Goal: Information Seeking & Learning: Learn about a topic

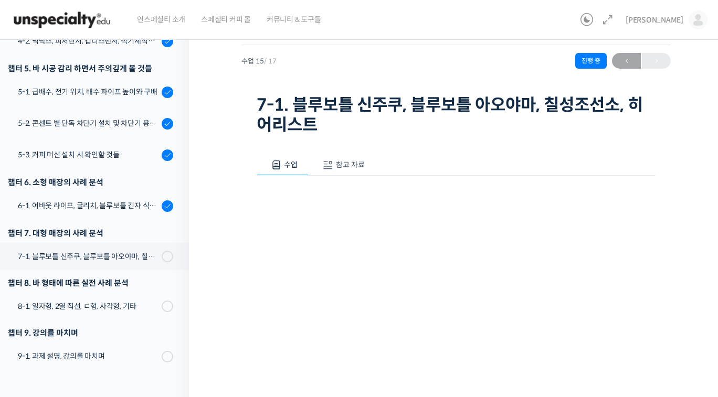
scroll to position [12, 0]
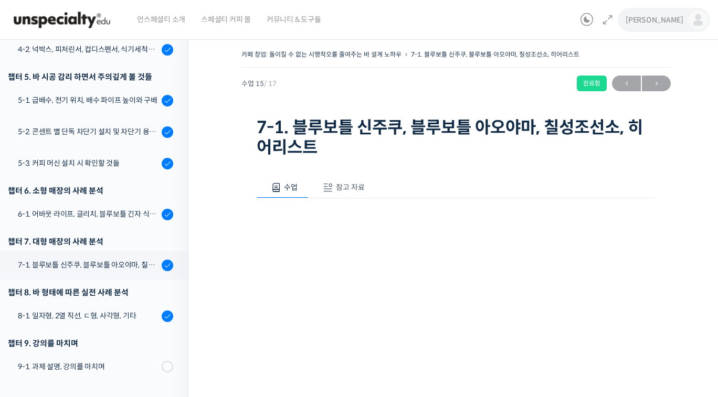
click at [674, 19] on span "[PERSON_NAME]" at bounding box center [654, 19] width 58 height 9
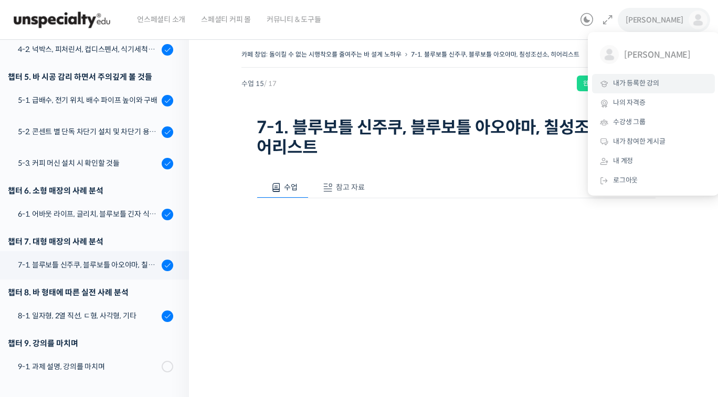
click at [633, 84] on span "내가 등록한 강의" at bounding box center [636, 83] width 46 height 9
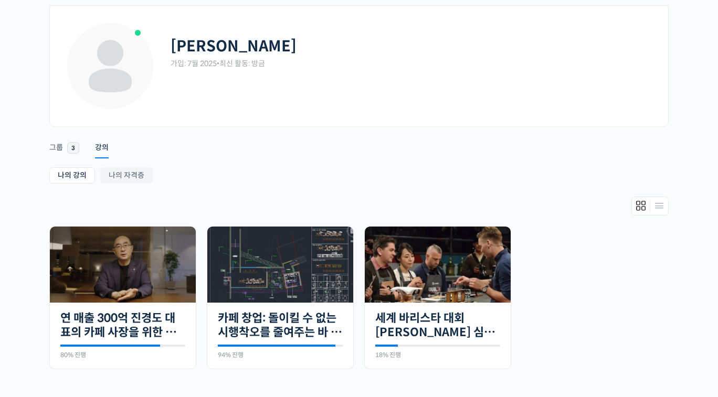
scroll to position [43, 0]
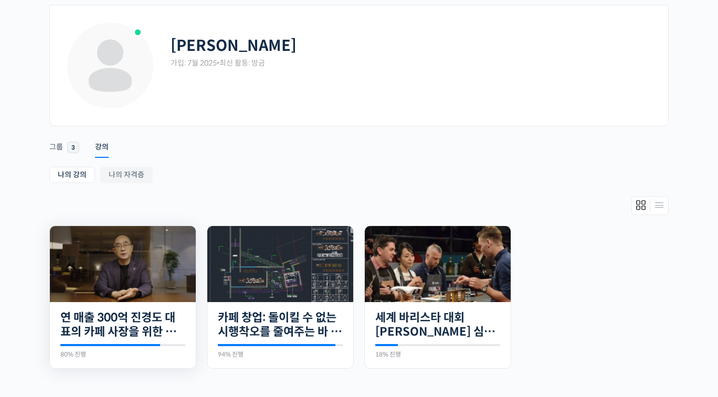
click at [156, 274] on img at bounding box center [123, 264] width 146 height 76
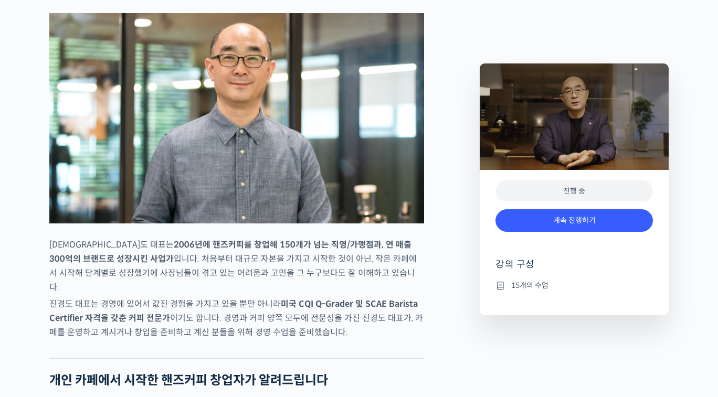
scroll to position [407, 0]
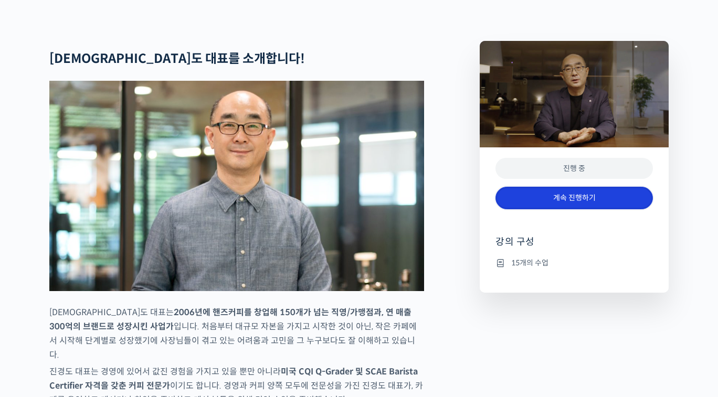
click at [553, 209] on link "계속 진행하기" at bounding box center [573, 198] width 157 height 23
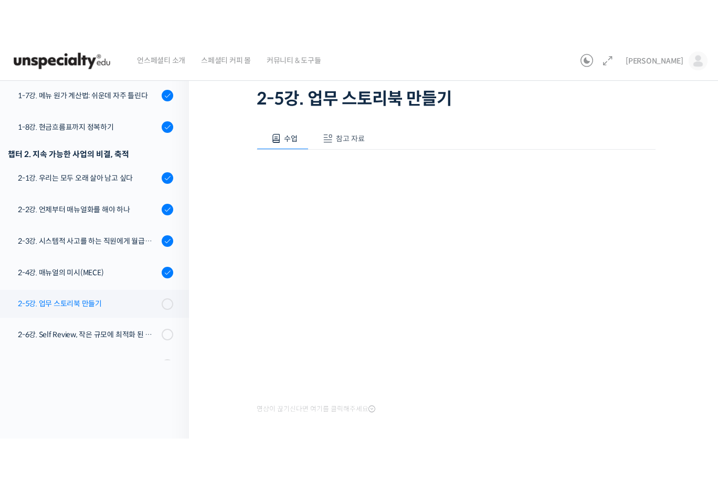
scroll to position [282, 0]
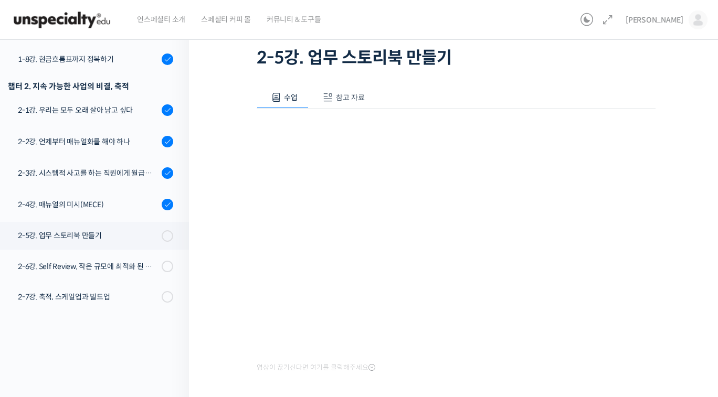
drag, startPoint x: 238, startPoint y: 321, endPoint x: 217, endPoint y: 311, distance: 23.0
click at [238, 321] on div "연 매출 300억 진경도 대표의 카페 사장을 위한 경영 수업 2-5강. 업무 스토리북 만들기 진행 중 수업 13 /…" at bounding box center [456, 223] width 534 height 522
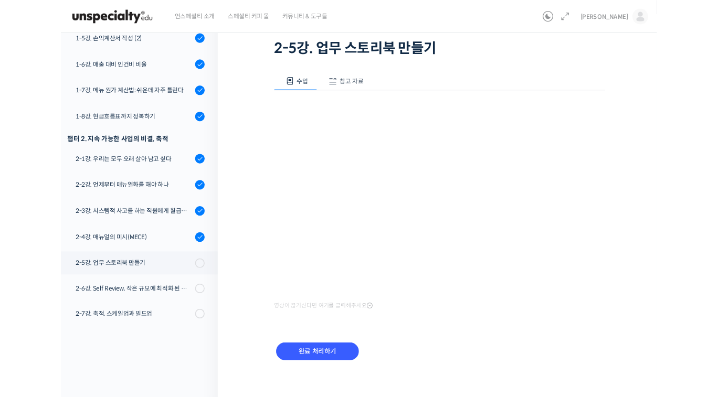
scroll to position [200, 0]
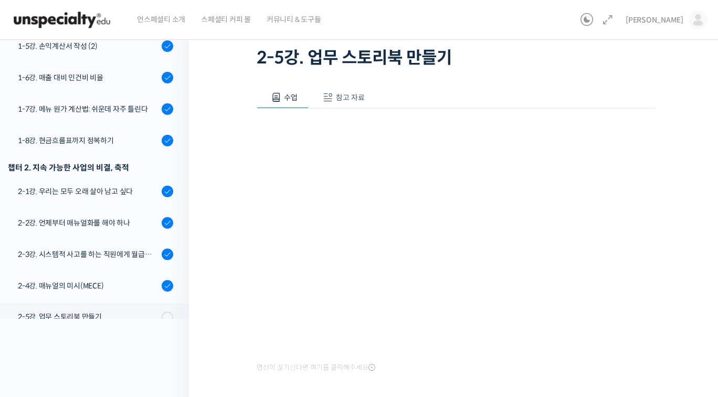
click at [234, 319] on div "연 매출 300억 진경도 대표의 카페 사장을 위한 경영 수업 2-5강. 업무 스토리북 만들기 진행 중 수업 13 /…" at bounding box center [456, 223] width 534 height 522
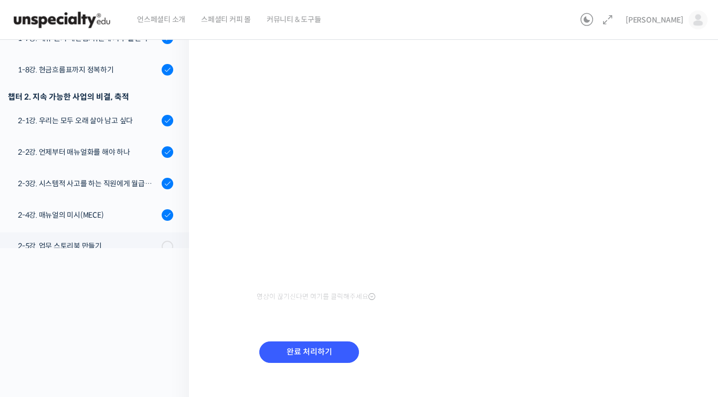
scroll to position [139, 0]
